Goal: Task Accomplishment & Management: Manage account settings

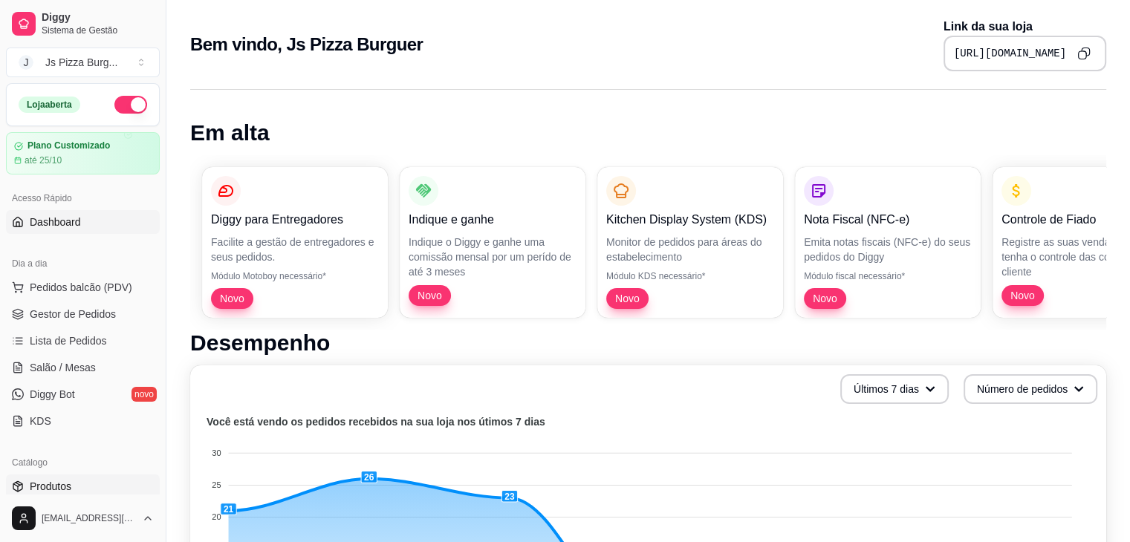
click at [68, 484] on span "Produtos" at bounding box center [51, 486] width 42 height 15
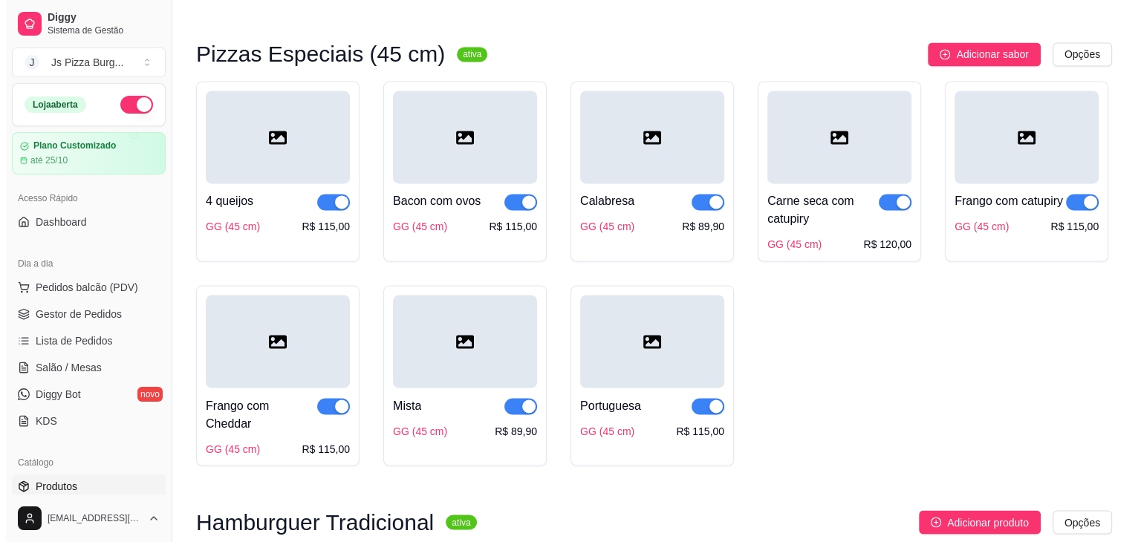
scroll to position [2424, 0]
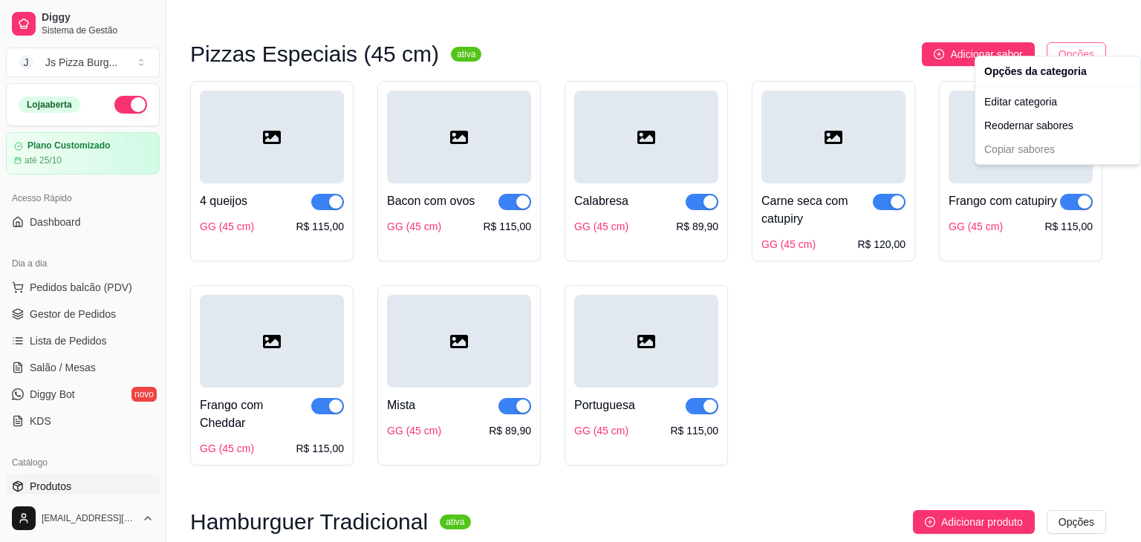
click at [1027, 102] on div "Editar categoria" at bounding box center [1057, 102] width 159 height 24
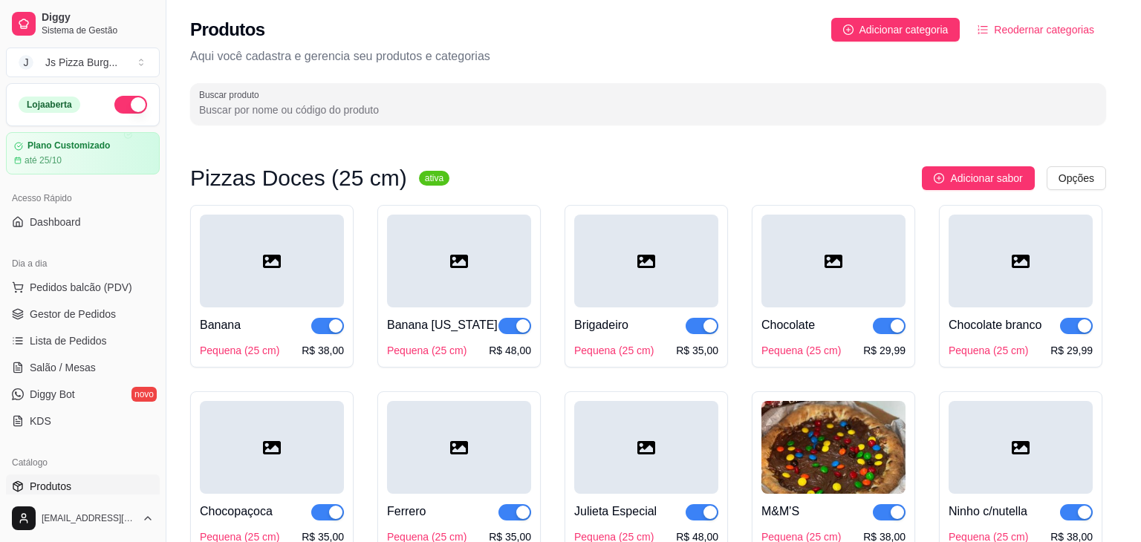
scroll to position [2195, 0]
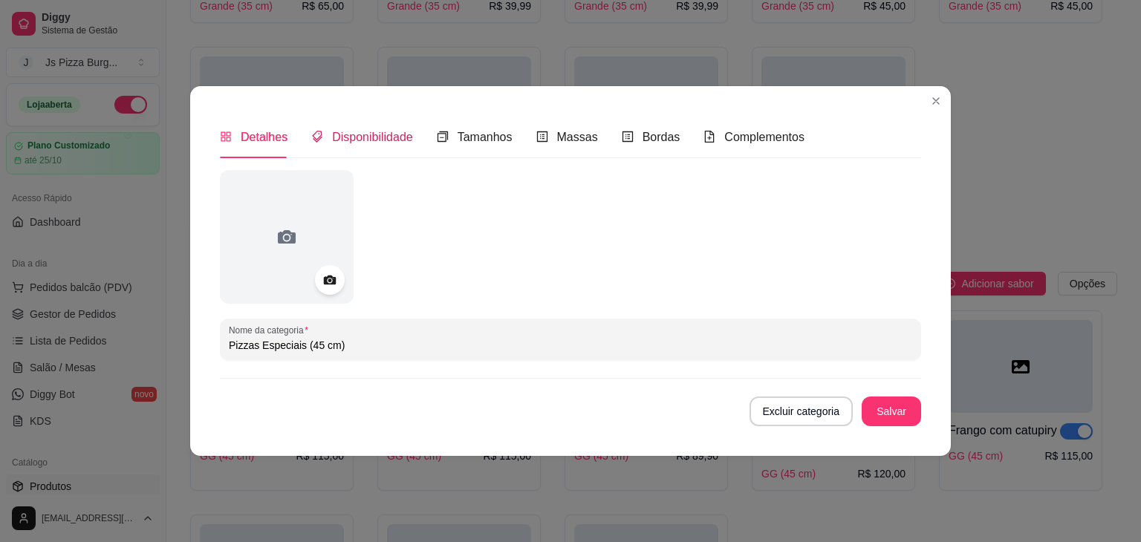
click at [353, 131] on span "Disponibilidade" at bounding box center [372, 137] width 81 height 13
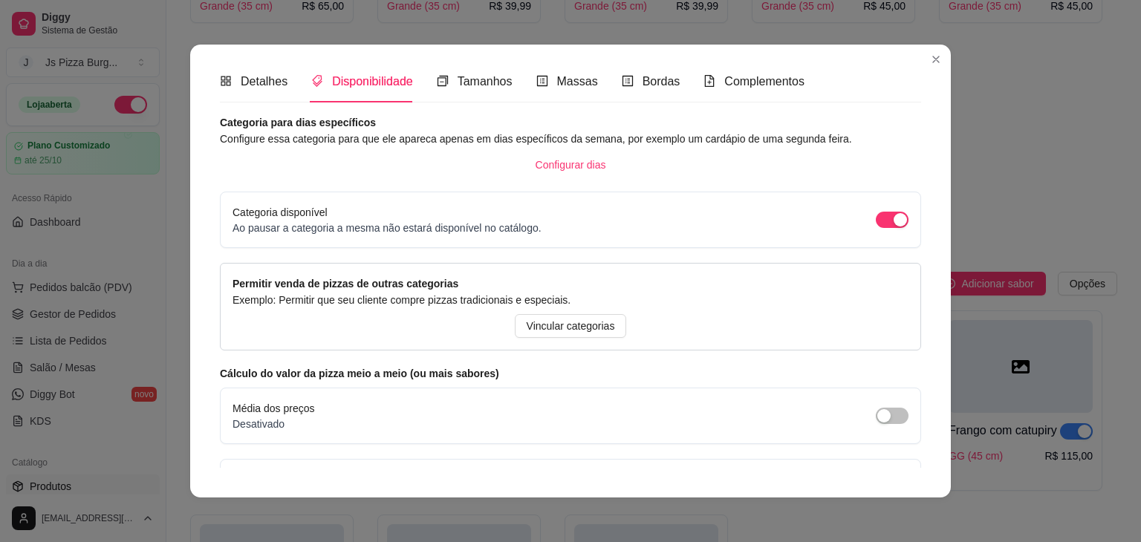
scroll to position [0, 0]
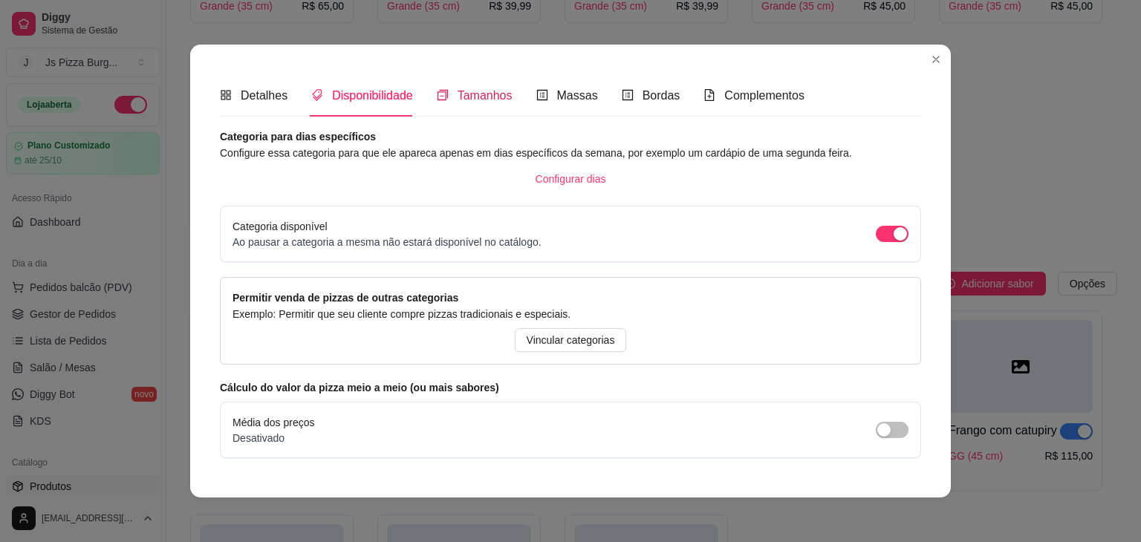
click at [475, 89] on span "Tamanhos" at bounding box center [485, 95] width 55 height 13
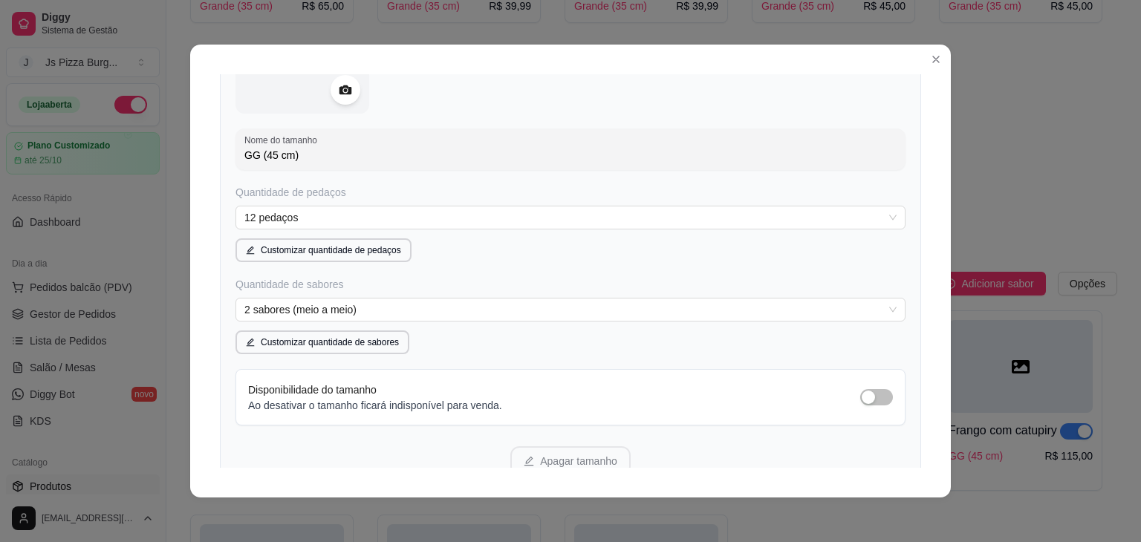
scroll to position [209, 0]
click at [864, 399] on span "button" at bounding box center [876, 400] width 33 height 16
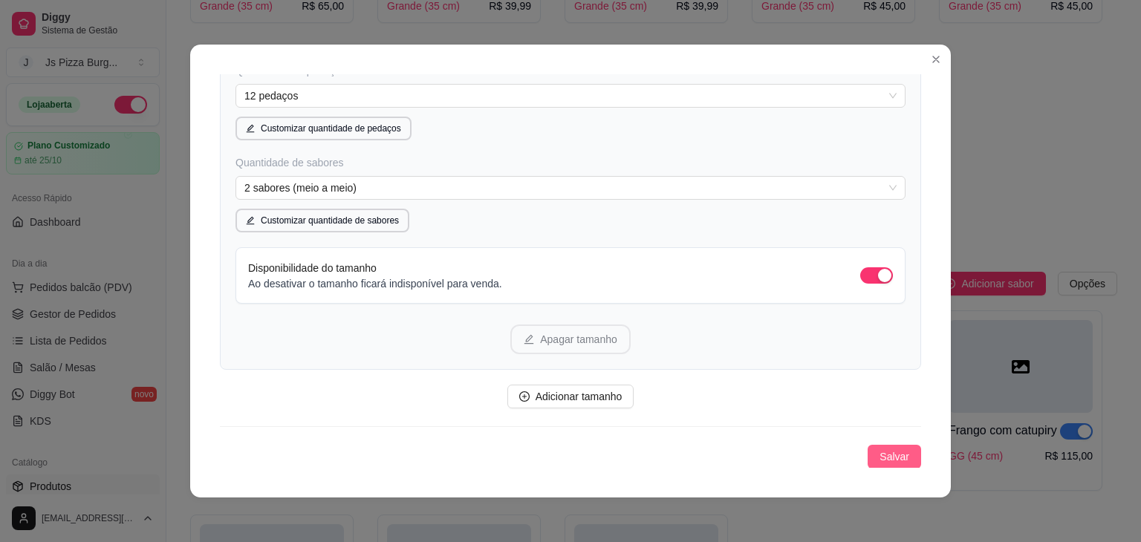
click at [879, 451] on span "Salvar" at bounding box center [894, 457] width 30 height 16
click at [878, 269] on div "button" at bounding box center [884, 275] width 13 height 13
click at [885, 458] on span "Salvar" at bounding box center [894, 457] width 30 height 16
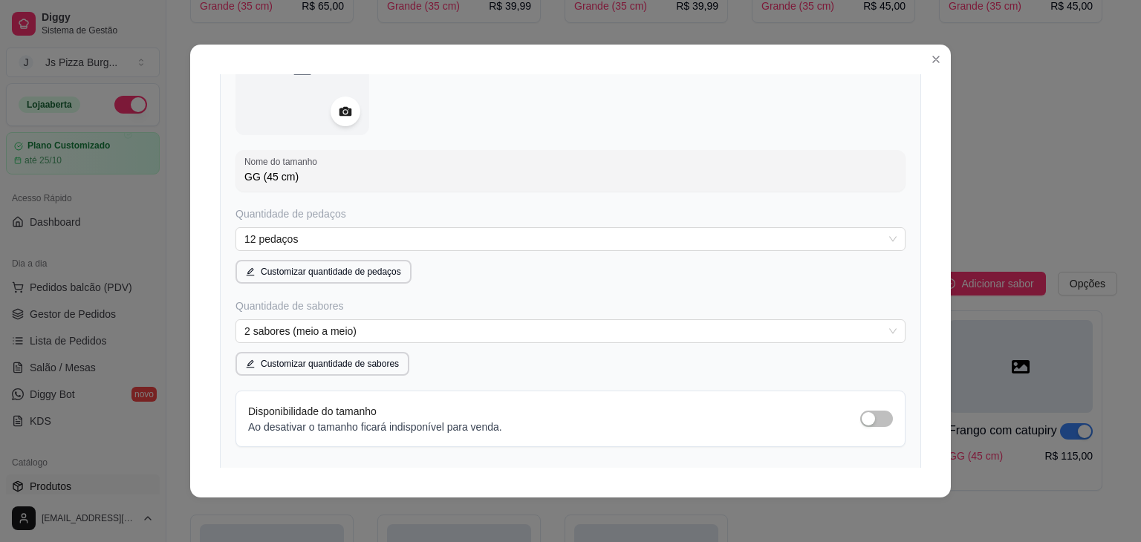
scroll to position [189, 0]
